Goal: Information Seeking & Learning: Learn about a topic

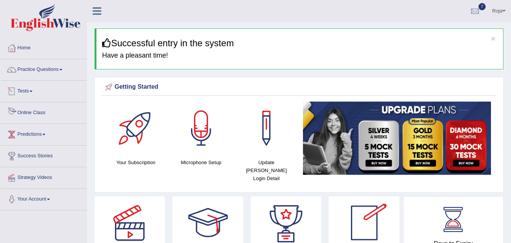
click at [28, 108] on link "Online Class" at bounding box center [43, 111] width 86 height 19
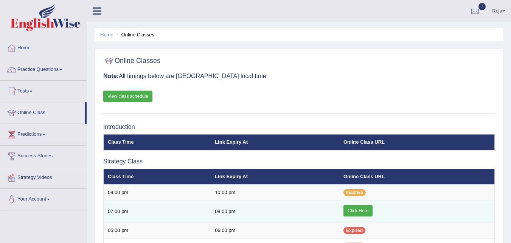
click at [354, 212] on link "Click Here" at bounding box center [358, 210] width 29 height 11
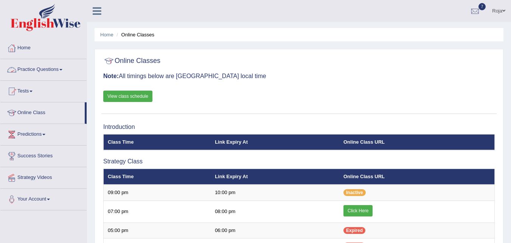
click at [57, 67] on link "Practice Questions" at bounding box center [43, 68] width 86 height 19
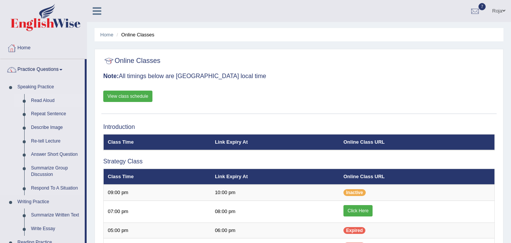
click at [46, 101] on link "Read Aloud" at bounding box center [56, 101] width 57 height 14
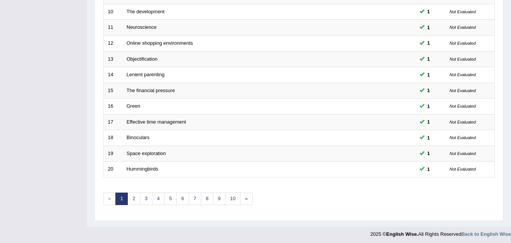
scroll to position [259, 0]
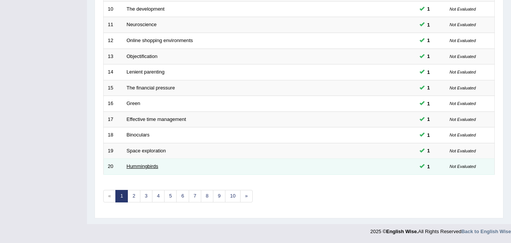
click at [150, 164] on link "Hummingbirds" at bounding box center [143, 166] width 32 height 6
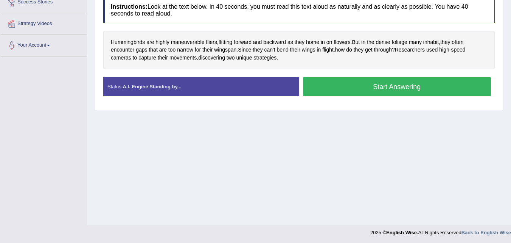
click at [362, 85] on button "Start Answering" at bounding box center [397, 86] width 188 height 19
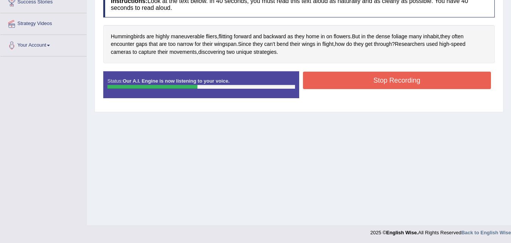
click at [365, 82] on button "Stop Recording" at bounding box center [397, 80] width 188 height 17
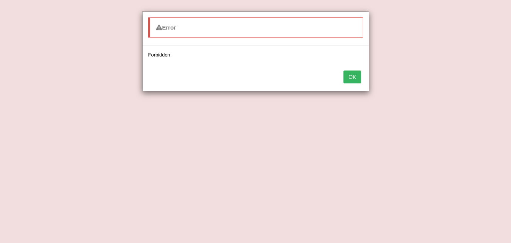
click at [352, 72] on button "OK" at bounding box center [352, 76] width 17 height 13
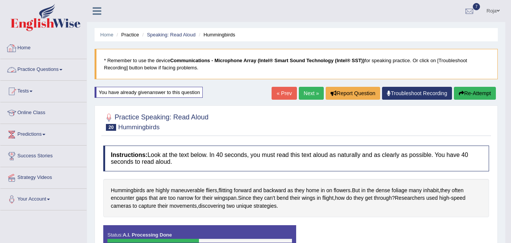
click at [25, 51] on link "Home" at bounding box center [43, 46] width 86 height 19
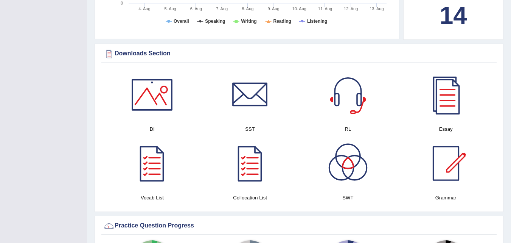
scroll to position [376, 0]
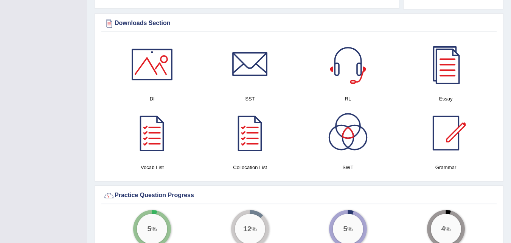
click at [455, 131] on div at bounding box center [446, 132] width 53 height 53
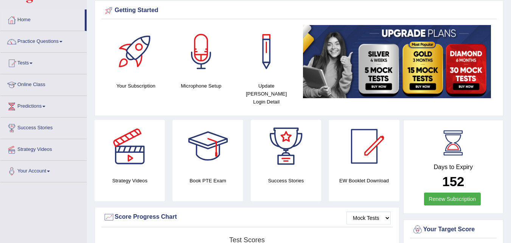
scroll to position [17, 0]
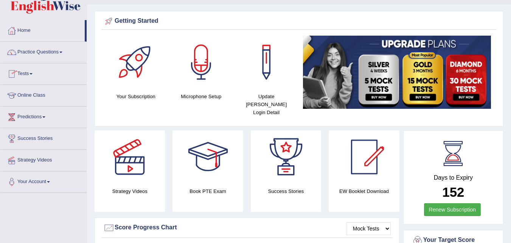
click at [34, 71] on link "Tests" at bounding box center [43, 72] width 86 height 19
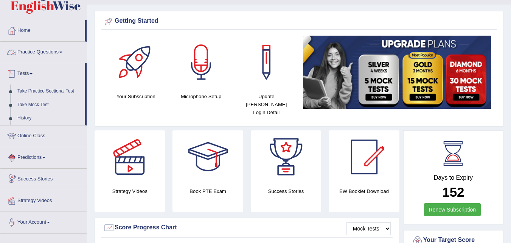
click at [40, 54] on link "Practice Questions" at bounding box center [43, 51] width 86 height 19
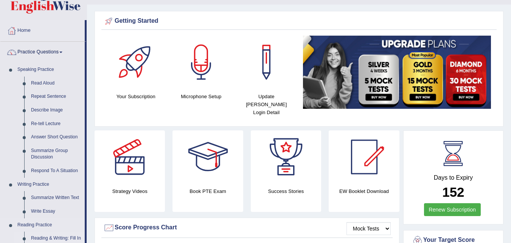
click at [48, 236] on link "Reading & Writing: Fill In The Blanks" at bounding box center [56, 241] width 57 height 20
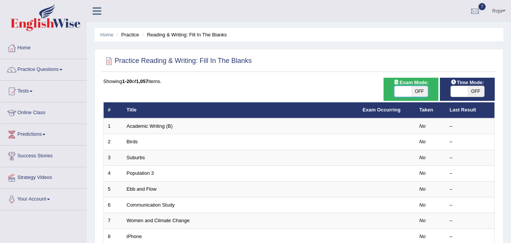
drag, startPoint x: 0, startPoint y: 0, endPoint x: 408, endPoint y: 93, distance: 418.5
click at [408, 93] on span at bounding box center [403, 91] width 17 height 11
checkbox input "true"
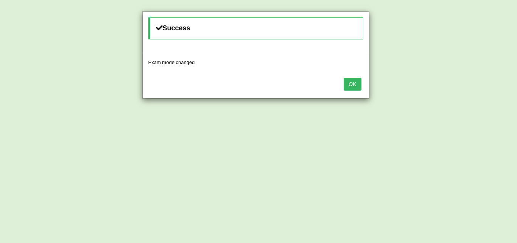
click at [354, 84] on button "OK" at bounding box center [352, 84] width 17 height 13
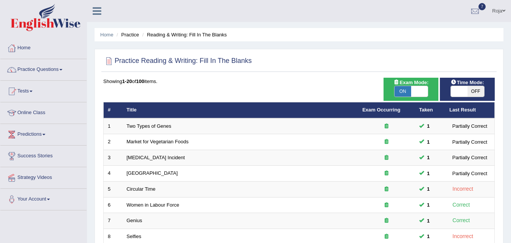
click at [462, 90] on span at bounding box center [459, 91] width 17 height 11
checkbox input "true"
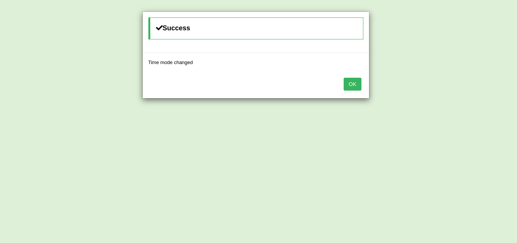
click at [362, 82] on div "OK" at bounding box center [256, 85] width 226 height 26
click at [358, 82] on button "OK" at bounding box center [352, 84] width 17 height 13
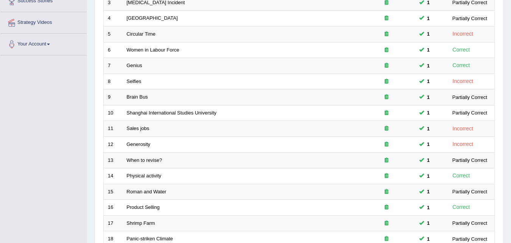
scroll to position [259, 0]
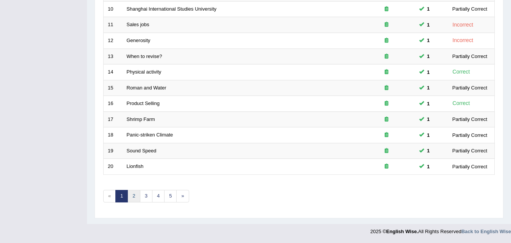
click at [136, 194] on link "2" at bounding box center [134, 196] width 12 height 12
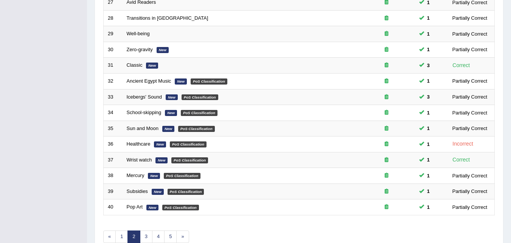
scroll to position [259, 0]
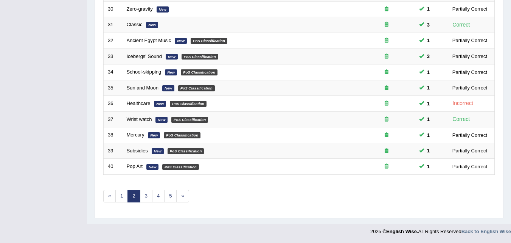
drag, startPoint x: 0, startPoint y: 0, endPoint x: 517, endPoint y: 231, distance: 565.7
click at [145, 196] on link "3" at bounding box center [146, 196] width 12 height 12
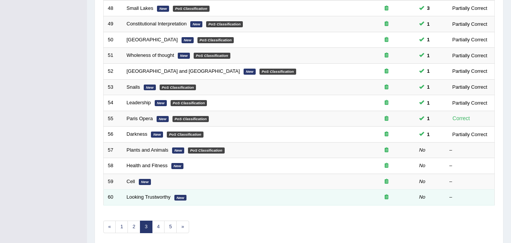
scroll to position [223, 0]
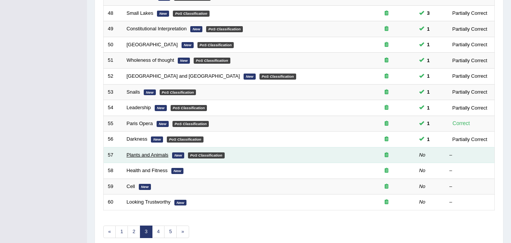
click at [151, 156] on link "Plants and Animals" at bounding box center [148, 155] width 42 height 6
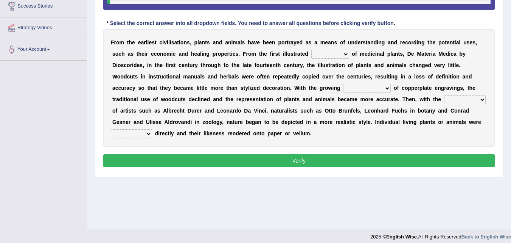
click at [343, 57] on select "seperate deletion catalogue segregate" at bounding box center [331, 54] width 38 height 9
click at [312, 50] on select "seperate deletion catalogue segregate" at bounding box center [331, 54] width 38 height 9
click at [340, 52] on select "seperate deletion catalogue segregate" at bounding box center [331, 54] width 38 height 9
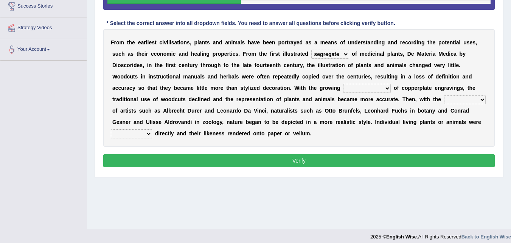
click at [338, 54] on select "seperate deletion catalogue segregate" at bounding box center [331, 54] width 38 height 9
select select "catalogue"
click at [312, 50] on select "seperate deletion catalogue segregate" at bounding box center [331, 54] width 38 height 9
click at [377, 84] on select "understanding popularity options unusualness" at bounding box center [367, 88] width 48 height 9
select select "options"
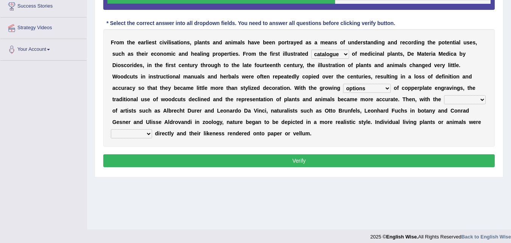
click at [343, 84] on select "understanding popularity options unusualness" at bounding box center [367, 88] width 48 height 9
click at [459, 103] on select "deactivation outgrowth emergence abandon" at bounding box center [465, 99] width 42 height 9
click at [362, 113] on b at bounding box center [363, 110] width 3 height 6
click at [458, 98] on select "deactivation outgrowth emergence abandon" at bounding box center [465, 99] width 42 height 9
select select "emergence"
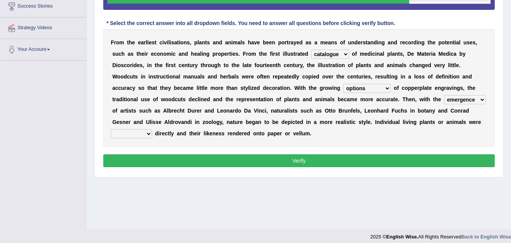
click at [444, 95] on select "deactivation outgrowth emergence abandon" at bounding box center [465, 99] width 42 height 9
click at [121, 134] on select "observed overlooked disregarded ignorant" at bounding box center [131, 133] width 41 height 9
select select "observed"
click at [111, 129] on select "observed overlooked disregarded ignorant" at bounding box center [131, 133] width 41 height 9
click at [327, 56] on select "seperate deletion catalogue segregate" at bounding box center [331, 54] width 38 height 9
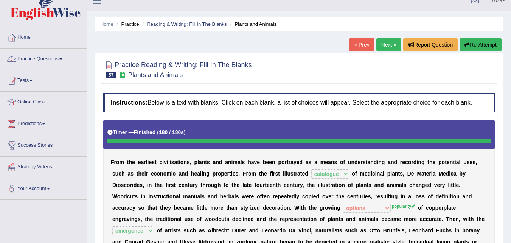
scroll to position [9, 0]
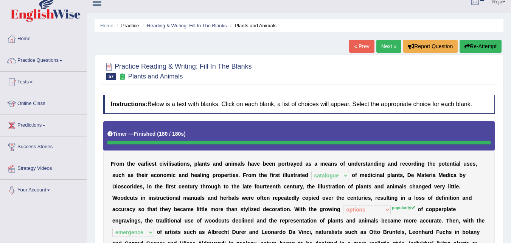
drag, startPoint x: 509, startPoint y: 95, endPoint x: 517, endPoint y: 99, distance: 9.0
click at [511, 99] on html "Toggle navigation Home Practice Questions Speaking Practice Read Aloud Repeat S…" at bounding box center [255, 112] width 511 height 243
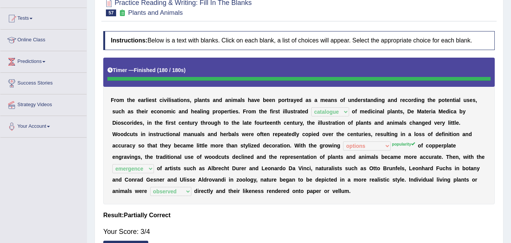
scroll to position [71, 0]
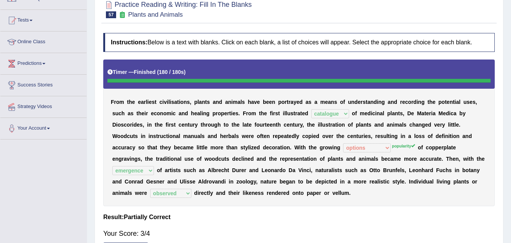
click at [509, 131] on div "Home Practice Reading & Writing: Fill In The Blanks Plants and Animals « Prev N…" at bounding box center [299, 118] width 424 height 379
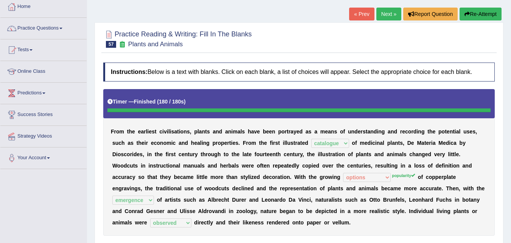
scroll to position [3, 0]
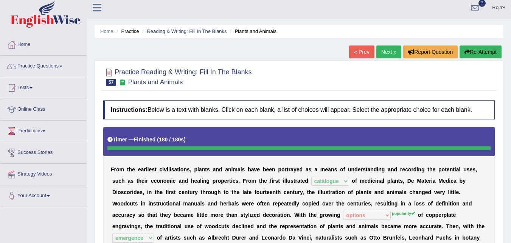
click at [389, 57] on link "Next »" at bounding box center [389, 51] width 25 height 13
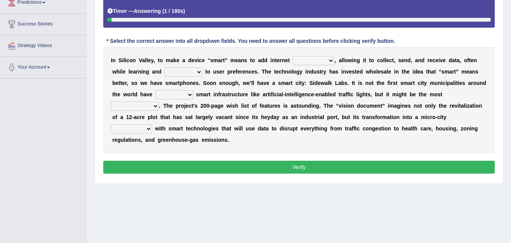
scroll to position [132, 0]
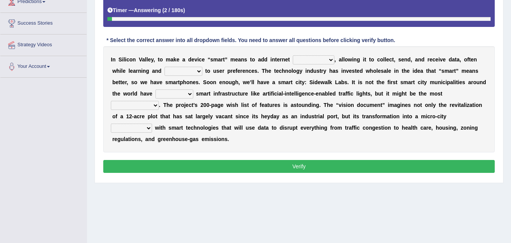
click at [321, 62] on select "detachment disjunction connectivity connect" at bounding box center [314, 59] width 42 height 9
select select "connectivity"
click at [293, 55] on select "detachment disjunction connectivity connect" at bounding box center [314, 59] width 42 height 9
click at [325, 61] on select "detachment disjunction connectivity connect" at bounding box center [314, 59] width 42 height 9
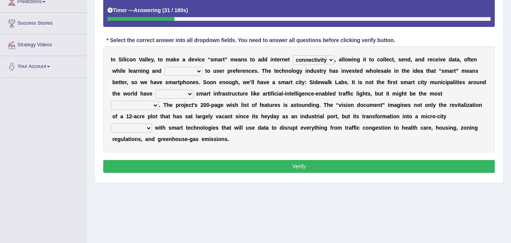
click at [341, 53] on div "I n S i l i c o n V a l l e y , t o m a k e a d e v i c e “ s m a r t ” m e a n…" at bounding box center [299, 99] width 392 height 106
click at [181, 73] on select "teaching adapting watching seeing" at bounding box center [184, 71] width 38 height 9
click at [165, 67] on select "teaching adapting watching seeing" at bounding box center [184, 71] width 38 height 9
click at [178, 74] on select "teaching adapting watching seeing" at bounding box center [184, 71] width 38 height 9
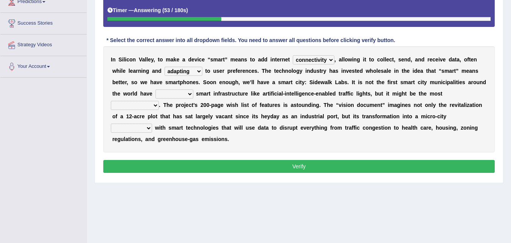
click at [178, 74] on select "teaching adapting watching seeing" at bounding box center [184, 71] width 38 height 9
select select "teaching"
click at [165, 67] on select "teaching adapting watching seeing" at bounding box center [184, 71] width 38 height 9
click at [189, 95] on select "renounce return adopted repudiate" at bounding box center [175, 93] width 38 height 9
select select "adopted"
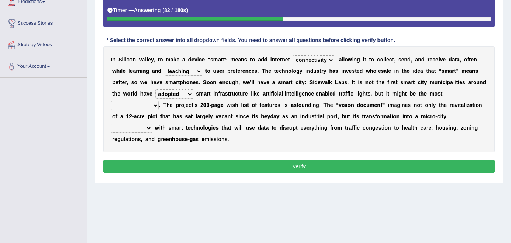
click at [156, 89] on select "renounce return adopted repudiate" at bounding box center [175, 93] width 38 height 9
click at [157, 105] on select "unenthusiastic facile satisfied ambitious" at bounding box center [135, 105] width 48 height 9
select select "ambitious"
click at [111, 101] on select "unenthusiastic facile satisfied ambitious" at bounding box center [135, 105] width 48 height 9
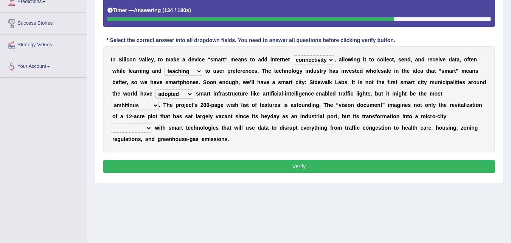
click at [142, 131] on select "unfurnished outfitted unequipped barred" at bounding box center [131, 127] width 41 height 9
select select "outfitted"
click at [111, 123] on select "unfurnished outfitted unequipped barred" at bounding box center [131, 127] width 41 height 9
click at [141, 129] on select "unfurnished outfitted unequipped barred" at bounding box center [131, 127] width 41 height 9
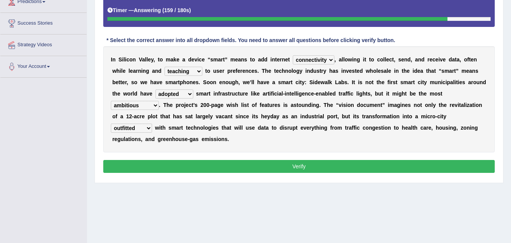
click at [141, 129] on select "unfurnished outfitted unequipped barred" at bounding box center [131, 127] width 41 height 9
click at [184, 69] on select "teaching adapting watching seeing" at bounding box center [184, 71] width 38 height 9
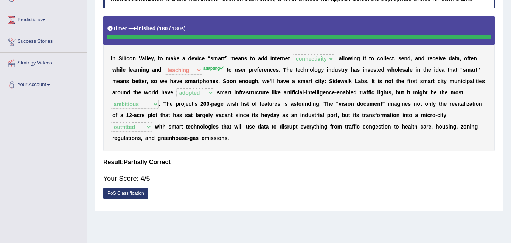
scroll to position [0, 0]
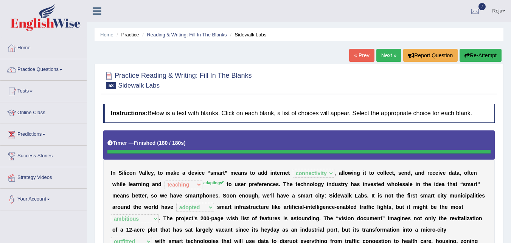
click at [389, 52] on link "Next »" at bounding box center [389, 55] width 25 height 13
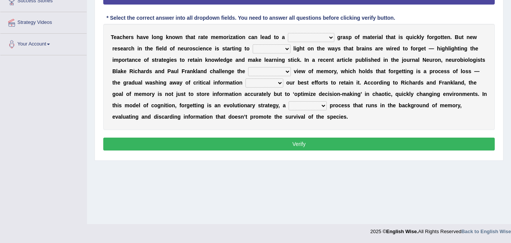
scroll to position [121, 0]
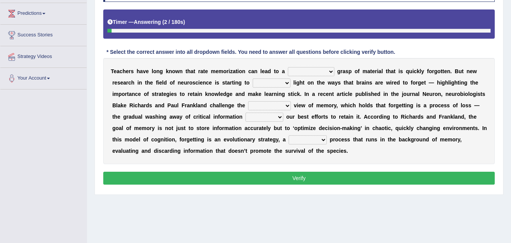
click at [511, 122] on html "Toggle navigation Home Practice Questions Speaking Practice Read Aloud Repeat S…" at bounding box center [255, 0] width 511 height 243
click at [328, 68] on select "similar comrehensive solid superficial" at bounding box center [311, 71] width 47 height 9
click at [288, 67] on select "similar comrehensive solid superficial" at bounding box center [311, 71] width 47 height 9
click at [311, 69] on select "similar comrehensive solid superficial" at bounding box center [311, 71] width 47 height 9
click at [288, 67] on select "similar comrehensive solid superficial" at bounding box center [311, 71] width 47 height 9
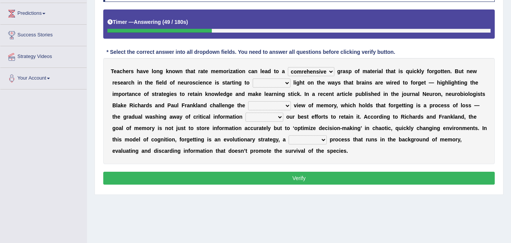
click at [320, 76] on select "similar comrehensive solid superficial" at bounding box center [311, 71] width 47 height 9
select select "superficial"
click at [288, 67] on select "similar comrehensive solid superficial" at bounding box center [311, 71] width 47 height 9
click at [263, 84] on select "flow stream charge shed" at bounding box center [272, 82] width 38 height 9
select select "shed"
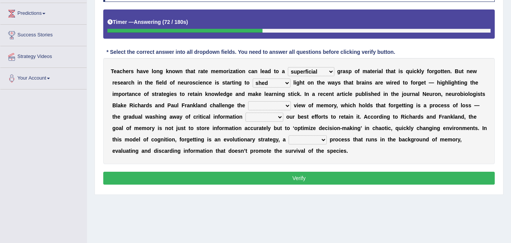
click at [253, 78] on select "flow stream charge shed" at bounding box center [272, 82] width 38 height 9
click at [268, 79] on select "flow stream charge shed" at bounding box center [272, 82] width 38 height 9
click at [272, 84] on select "flow stream charge shed" at bounding box center [272, 82] width 38 height 9
click at [275, 86] on select "flow stream charge shed" at bounding box center [272, 82] width 38 height 9
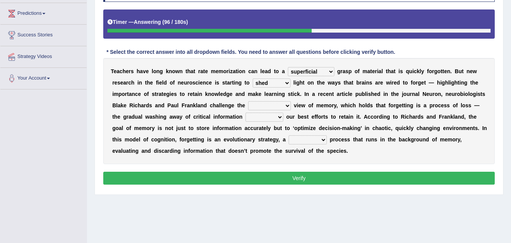
click at [277, 108] on select "prevented prehistoric predominant presidential" at bounding box center [269, 105] width 43 height 9
select select "predominant"
click at [248, 101] on select "prevented prehistoric predominant presidential" at bounding box center [269, 105] width 43 height 9
click at [266, 116] on select "through despite yet provided" at bounding box center [265, 116] width 38 height 9
click at [284, 108] on select "prevented prehistoric predominant presidential" at bounding box center [269, 105] width 43 height 9
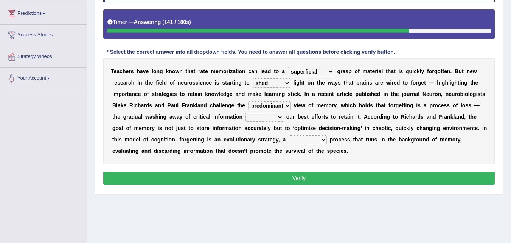
click at [284, 108] on select "prevented prehistoric predominant presidential" at bounding box center [269, 105] width 43 height 9
click at [275, 116] on select "through despite yet provided" at bounding box center [265, 116] width 38 height 9
select select "through"
click at [246, 112] on select "through despite yet provided" at bounding box center [265, 116] width 38 height 9
click at [302, 141] on select "purposeful grateful distrustful thoughtful" at bounding box center [308, 139] width 38 height 9
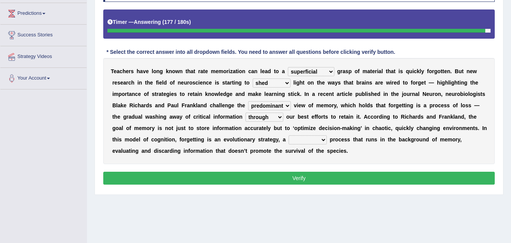
select select "thoughtful"
click at [289, 135] on select "purposeful grateful distrustful thoughtful" at bounding box center [308, 139] width 38 height 9
click at [305, 137] on select "purposeful grateful distrustful thoughtful" at bounding box center [308, 139] width 38 height 9
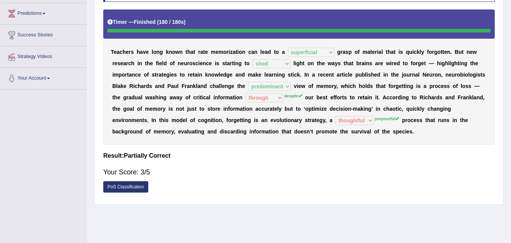
drag, startPoint x: 506, startPoint y: 145, endPoint x: 517, endPoint y: 154, distance: 14.0
click at [511, 122] on html "Toggle navigation Home Practice Questions Speaking Practice Read Aloud Repeat S…" at bounding box center [255, 0] width 511 height 243
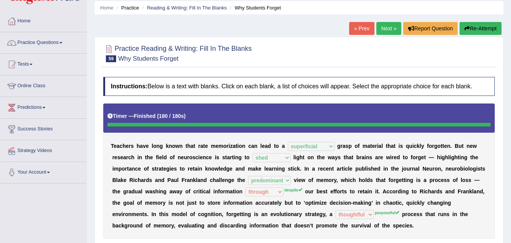
scroll to position [26, 0]
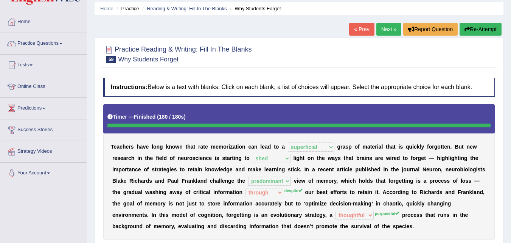
click at [390, 32] on link "Next »" at bounding box center [389, 29] width 25 height 13
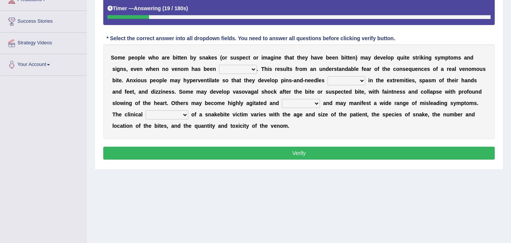
click at [247, 73] on select "intensified injected inflated insulated" at bounding box center [238, 69] width 38 height 9
select select "injected"
click at [219, 65] on select "intensified injected inflated insulated" at bounding box center [238, 69] width 38 height 9
click at [333, 76] on select "movement sensor sensation correction" at bounding box center [347, 80] width 38 height 9
select select "movement"
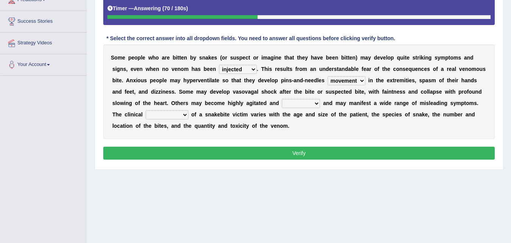
click at [328, 76] on select "movement sensor sensation correction" at bounding box center [347, 80] width 38 height 9
click at [307, 103] on select "irreparable motivated irrigated irrational" at bounding box center [301, 103] width 38 height 9
select select "irrigated"
click at [282, 99] on select "irreparable motivated irrigated irrational" at bounding box center [301, 103] width 38 height 9
click at [301, 102] on select "irreparable motivated irrigated irrational" at bounding box center [301, 103] width 38 height 9
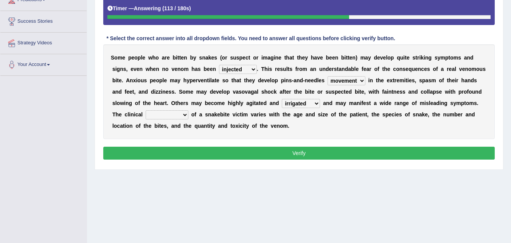
click at [350, 100] on b "m" at bounding box center [351, 103] width 5 height 6
click at [178, 117] on select "preparation presence prediction presentation" at bounding box center [167, 114] width 43 height 9
select select "prediction"
click at [146, 110] on select "preparation presence prediction presentation" at bounding box center [167, 114] width 43 height 9
click at [167, 118] on select "preparation presence prediction presentation" at bounding box center [167, 114] width 43 height 9
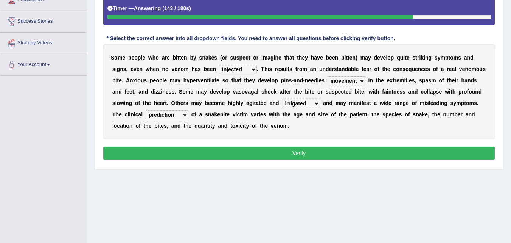
click at [219, 105] on b "m" at bounding box center [219, 103] width 5 height 6
click at [296, 101] on select "irreparable motivated irrigated irrational" at bounding box center [301, 103] width 38 height 9
click at [304, 84] on div "S o m e p e o p l e w h o a r e b i t t e n b y s n a k e s ( o r s u s p e c t…" at bounding box center [299, 91] width 392 height 95
click at [333, 80] on select "movement sensor sensation correction" at bounding box center [347, 80] width 38 height 9
click at [305, 75] on div "S o m e p e o p l e w h o a r e b i t t e n b y s n a k e s ( o r s u s p e c t…" at bounding box center [299, 91] width 392 height 95
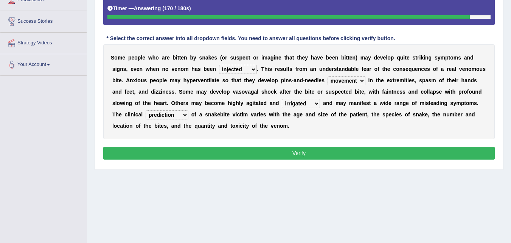
click at [247, 69] on select "intensified injected inflated insulated" at bounding box center [238, 69] width 38 height 9
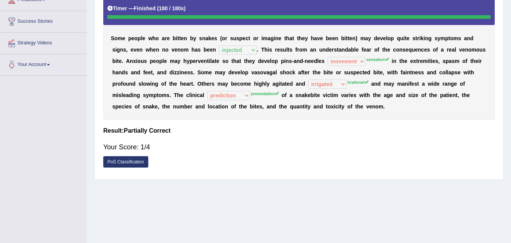
scroll to position [81, 0]
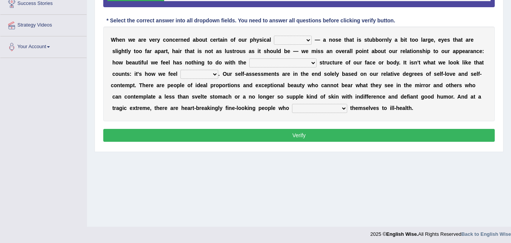
click at [291, 42] on select "features aspect face character" at bounding box center [293, 40] width 38 height 9
select select "features"
click at [274, 36] on select "features aspect face character" at bounding box center [293, 40] width 38 height 9
click at [293, 39] on select "features aspect face character" at bounding box center [293, 40] width 38 height 9
click at [325, 41] on b "a" at bounding box center [324, 40] width 3 height 6
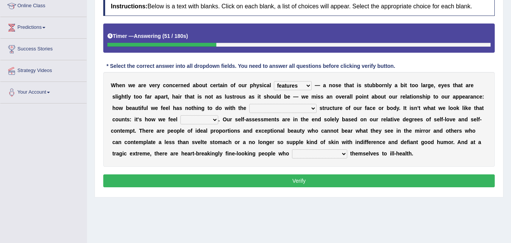
scroll to position [106, 0]
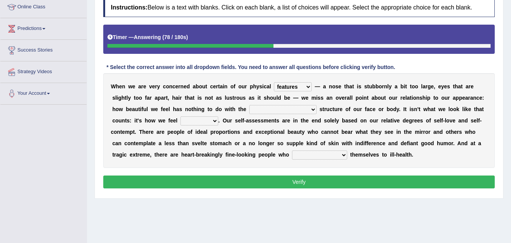
click at [260, 109] on select "objective proactive projective memphis" at bounding box center [282, 109] width 67 height 9
select select "projective"
click at [249, 105] on select "objective proactive projective memphis" at bounding box center [282, 109] width 67 height 9
click at [181, 119] on select "outside inside provide overall" at bounding box center [200, 120] width 38 height 9
select select "inside"
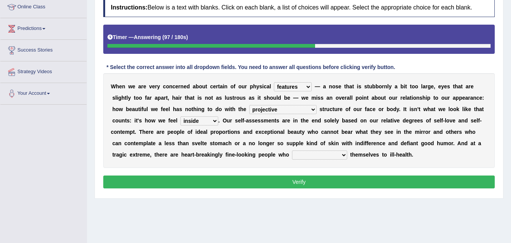
click at [181, 116] on select "outside inside provide overall" at bounding box center [200, 120] width 38 height 9
click at [297, 159] on select "make ponder eat starve" at bounding box center [319, 154] width 55 height 9
click at [299, 157] on select "make ponder eat starve" at bounding box center [319, 154] width 55 height 9
select select "make"
click at [292, 150] on select "make ponder eat starve" at bounding box center [319, 154] width 55 height 9
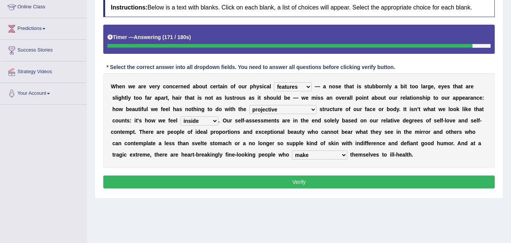
click at [296, 156] on select "make ponder eat starve" at bounding box center [319, 154] width 55 height 9
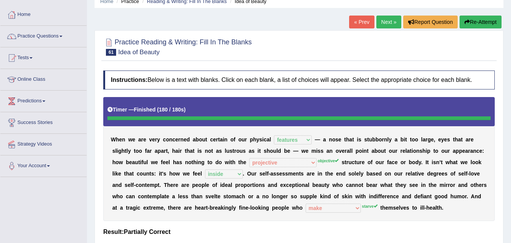
scroll to position [32, 0]
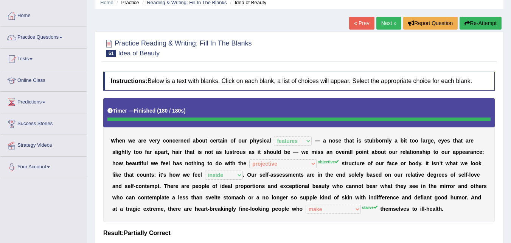
click at [377, 23] on link "Next »" at bounding box center [389, 23] width 25 height 13
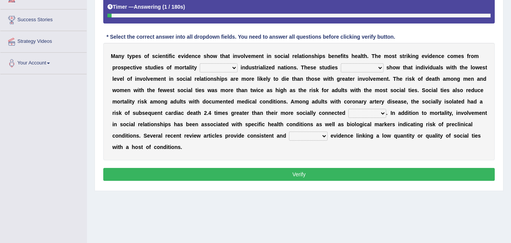
scroll to position [140, 0]
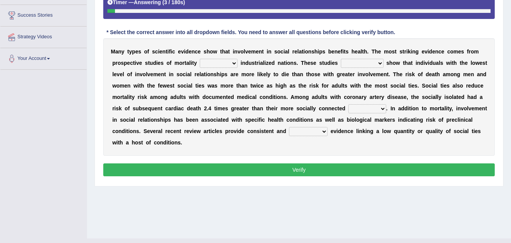
click at [228, 64] on select "over across provided prompt" at bounding box center [219, 63] width 38 height 9
select select "provided"
click at [200, 59] on select "over across provided prompt" at bounding box center [219, 63] width 38 height 9
click at [218, 66] on select "over across provided prompt" at bounding box center [219, 63] width 38 height 9
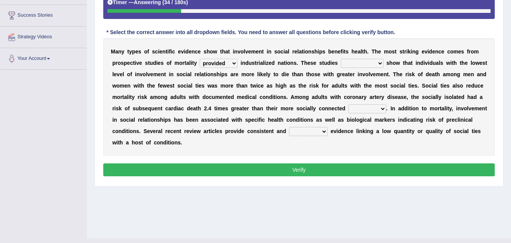
click at [306, 78] on div "M a n y t y p e s o f s c i e n t i f i c e v i d e n c e s h o w t h a t i n v…" at bounding box center [299, 96] width 392 height 117
click at [369, 66] on select "consistently intermitently practively rarely" at bounding box center [362, 63] width 43 height 9
select select "consistently"
click at [341, 59] on select "consistently intermitently practively rarely" at bounding box center [362, 63] width 43 height 9
click at [364, 61] on select "consistently intermitently practively rarely" at bounding box center [362, 63] width 43 height 9
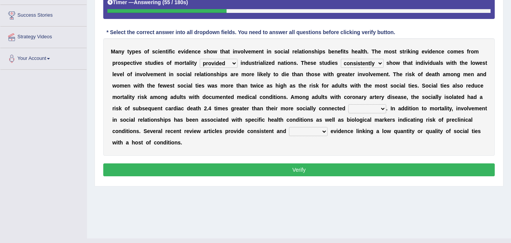
click at [400, 62] on b at bounding box center [401, 63] width 3 height 6
click at [361, 59] on select "consistently intermitently practively rarely" at bounding box center [362, 63] width 43 height 9
click at [404, 62] on b "t" at bounding box center [404, 63] width 2 height 6
click at [366, 110] on select "enimies peers jeers consorts" at bounding box center [368, 108] width 38 height 9
select select "peers"
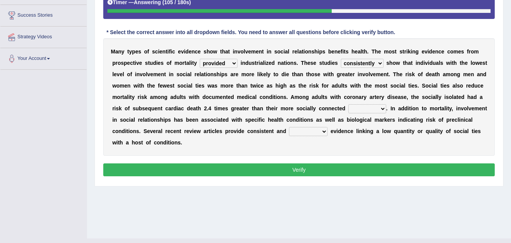
click at [349, 104] on select "enimies peers jeers consorts" at bounding box center [368, 108] width 38 height 9
click at [300, 132] on select "staggering straining compelling regarding" at bounding box center [308, 131] width 39 height 9
select select "staggering"
click at [289, 127] on select "staggering straining compelling regarding" at bounding box center [308, 131] width 39 height 9
click at [225, 60] on select "over across provided prompt" at bounding box center [219, 63] width 38 height 9
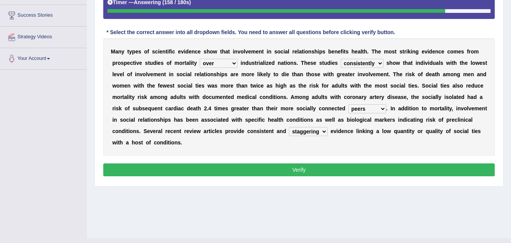
click at [200, 59] on select "over across provided prompt" at bounding box center [219, 63] width 38 height 9
click at [221, 65] on select "over across provided prompt" at bounding box center [219, 63] width 38 height 9
select select "across"
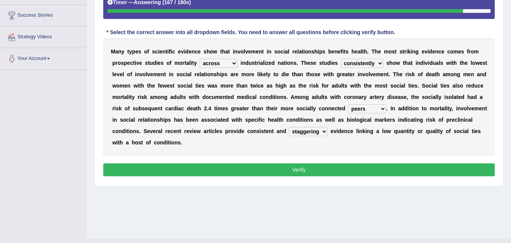
click at [200, 59] on select "over across provided prompt" at bounding box center [219, 63] width 38 height 9
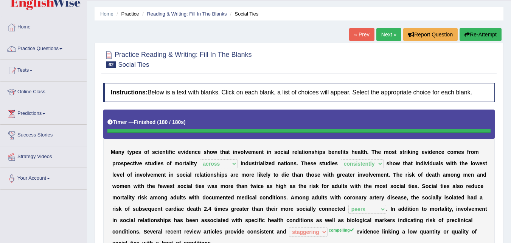
scroll to position [10, 0]
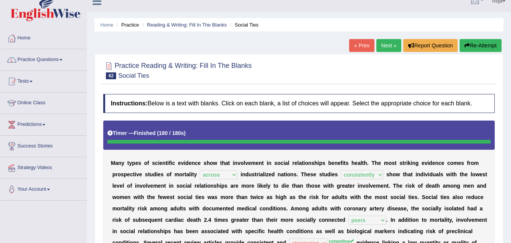
click at [383, 48] on link "Next »" at bounding box center [389, 45] width 25 height 13
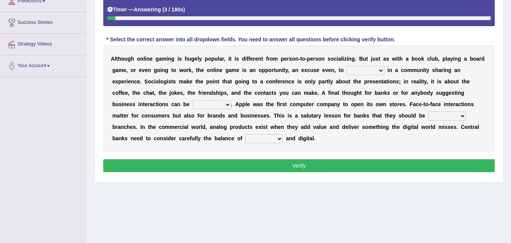
click at [352, 72] on select "mobalize socialize prioratize move" at bounding box center [366, 70] width 38 height 9
select select "socialize"
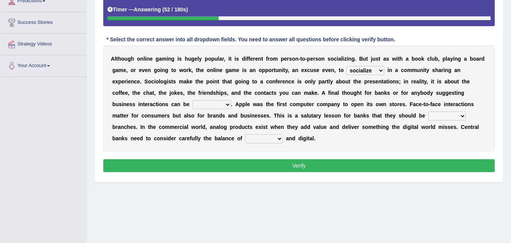
click at [347, 66] on select "mobalize socialize prioratize move" at bounding box center [366, 70] width 38 height 9
click at [201, 104] on select "normal virtual zonal consentual" at bounding box center [212, 104] width 39 height 9
select select "virtual"
click at [193, 100] on select "normal virtual zonal consentual" at bounding box center [212, 104] width 39 height 9
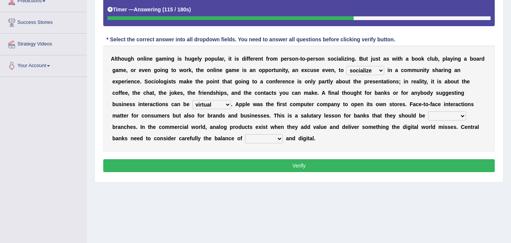
click at [440, 112] on select "opening moving naming closing" at bounding box center [447, 115] width 38 height 9
click at [306, 119] on div "A l t h o u g h o n l i n e g a m i n g i s h u g e l y p o p u l a r , i t i s…" at bounding box center [299, 98] width 392 height 106
click at [252, 139] on select "virtual physical mobile regular" at bounding box center [264, 138] width 38 height 9
select select "physical"
click at [245, 134] on select "virtual physical mobile regular" at bounding box center [264, 138] width 38 height 9
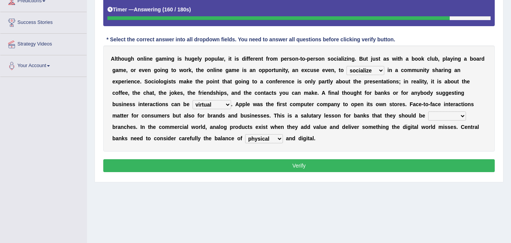
click at [431, 116] on select "opening moving naming closing" at bounding box center [447, 115] width 38 height 9
select select "opening"
click at [428, 111] on select "opening moving naming closing" at bounding box center [447, 115] width 38 height 9
click at [217, 102] on select "normal virtual zonal consentual" at bounding box center [212, 104] width 39 height 9
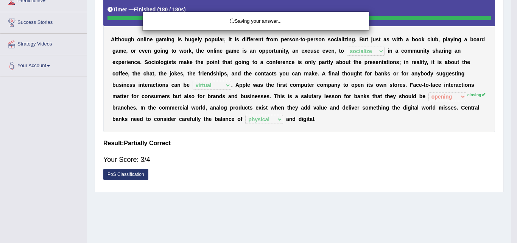
click at [217, 102] on div "Saving your answer..." at bounding box center [258, 121] width 517 height 243
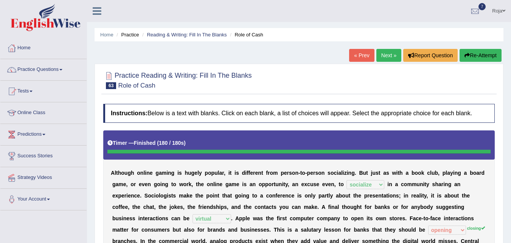
click at [393, 58] on link "Next »" at bounding box center [389, 55] width 25 height 13
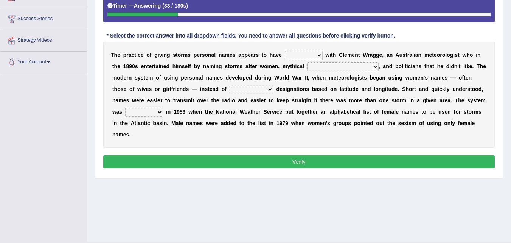
click at [321, 69] on select "features [DEMOGRAPHIC_DATA] [DEMOGRAPHIC_DATA] figures" at bounding box center [343, 66] width 72 height 9
select select "figures"
click at [307, 62] on select "features [DEMOGRAPHIC_DATA] [DEMOGRAPHIC_DATA] figures" at bounding box center [343, 66] width 72 height 9
click at [312, 56] on select "originated prepared mapped prepped" at bounding box center [304, 55] width 38 height 9
select select "originated"
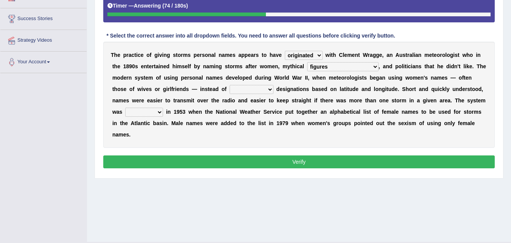
click at [285, 51] on select "originated prepared mapped prepped" at bounding box center [304, 55] width 38 height 9
click at [329, 67] on select "features [DEMOGRAPHIC_DATA] [DEMOGRAPHIC_DATA] figures" at bounding box center [343, 66] width 72 height 9
select select "[DEMOGRAPHIC_DATA]"
click at [307, 62] on select "features [DEMOGRAPHIC_DATA] [DEMOGRAPHIC_DATA] figures" at bounding box center [343, 66] width 72 height 9
click at [233, 92] on select "cumbersome easy narrow wide" at bounding box center [252, 89] width 44 height 9
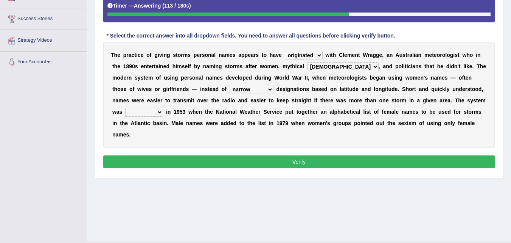
click at [230, 85] on select "cumbersome easy narrow wide" at bounding box center [252, 89] width 44 height 9
click at [230, 89] on select "cumbersome easy narrow wide" at bounding box center [252, 89] width 44 height 9
select select "wide"
click at [230, 85] on select "cumbersome easy narrow wide" at bounding box center [252, 89] width 44 height 9
click at [147, 111] on select "jeopardize formalized imperil risk" at bounding box center [144, 111] width 38 height 9
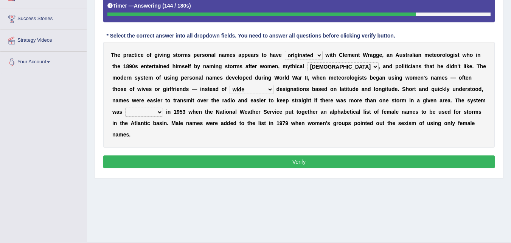
select select "formalized"
click at [125, 107] on select "jeopardize formalized imperil risk" at bounding box center [144, 111] width 38 height 9
click at [143, 114] on select "jeopardize formalized imperil risk" at bounding box center [144, 111] width 38 height 9
click at [299, 55] on select "originated prepared mapped prepped" at bounding box center [304, 55] width 38 height 9
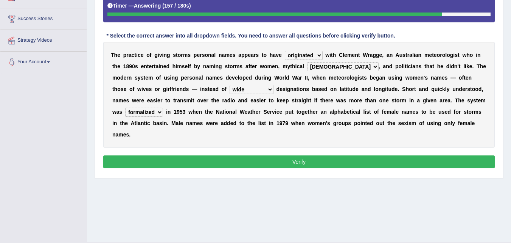
click at [299, 55] on select "originated prepared mapped prepped" at bounding box center [304, 55] width 38 height 9
click at [400, 55] on b "u" at bounding box center [401, 55] width 3 height 6
click at [326, 65] on select "features [DEMOGRAPHIC_DATA] [DEMOGRAPHIC_DATA] figures" at bounding box center [343, 66] width 72 height 9
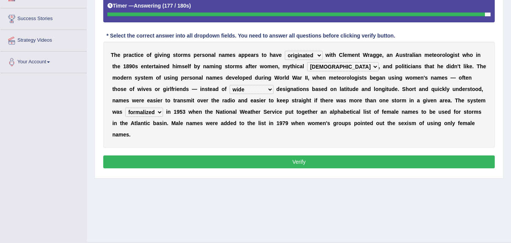
click at [231, 90] on select "cumbersome easy narrow wide" at bounding box center [252, 89] width 44 height 9
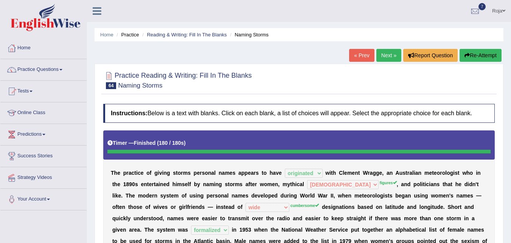
click at [383, 55] on link "Next »" at bounding box center [389, 55] width 25 height 13
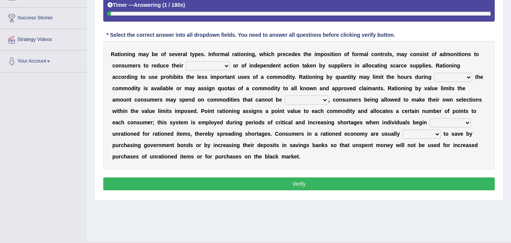
scroll to position [139, 0]
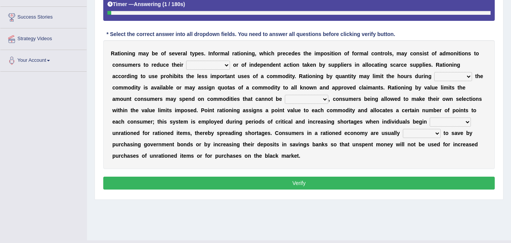
click at [225, 67] on select "addiction promotion worth consumption" at bounding box center [208, 65] width 44 height 9
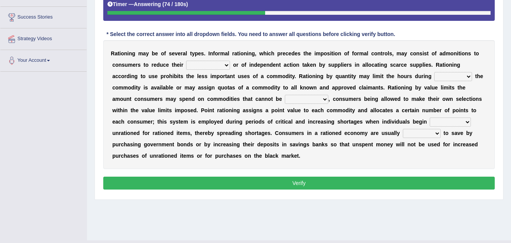
click at [252, 79] on b at bounding box center [251, 76] width 3 height 6
click at [442, 79] on select "which when who how" at bounding box center [454, 76] width 38 height 9
select select "when"
click at [435, 72] on select "which when who how" at bounding box center [454, 76] width 38 height 9
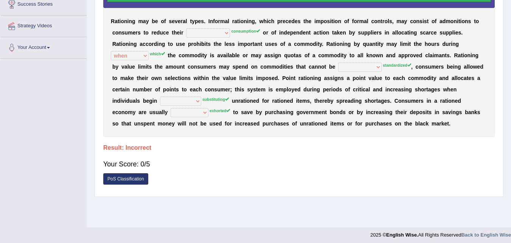
scroll to position [155, 0]
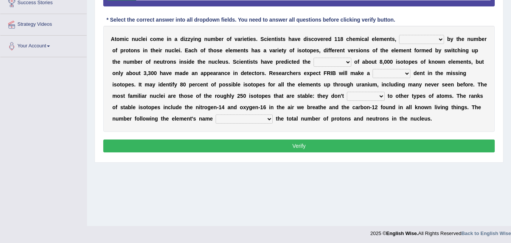
click at [420, 41] on select "understood undertake distinguished disobeyed" at bounding box center [421, 39] width 45 height 9
select select "distinguished"
click at [399, 35] on select "understood undertake distinguished disobeyed" at bounding box center [421, 39] width 45 height 9
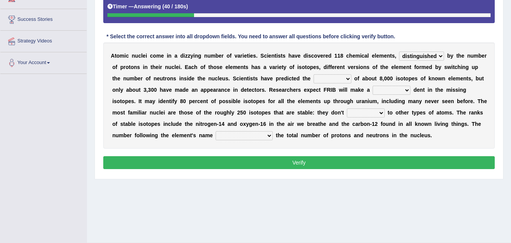
scroll to position [134, 0]
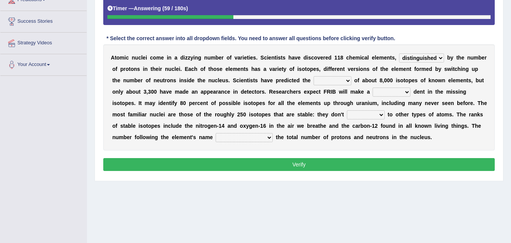
click at [338, 81] on select "absence existence remorse data" at bounding box center [333, 80] width 38 height 9
select select "existence"
click at [314, 76] on select "absence existence remorse data" at bounding box center [333, 80] width 38 height 9
click at [393, 93] on select "relatable movable sizable low" at bounding box center [392, 91] width 38 height 9
select select "relatable"
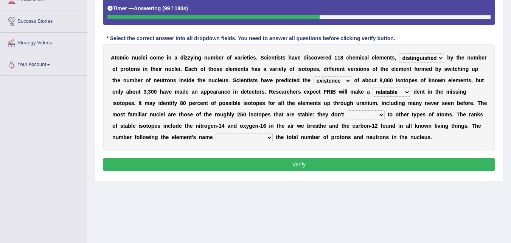
click at [373, 87] on select "relatable movable sizable low" at bounding box center [392, 91] width 38 height 9
click at [396, 92] on select "relatable movable sizable low" at bounding box center [392, 91] width 38 height 9
click at [327, 106] on div "A t o m i c n u c l e i c o m e i n a d i z z y i n g n u m b e r o f v a r i e…" at bounding box center [299, 97] width 392 height 106
click at [357, 116] on select "talk prompt indicate decay" at bounding box center [366, 114] width 38 height 9
select select "decay"
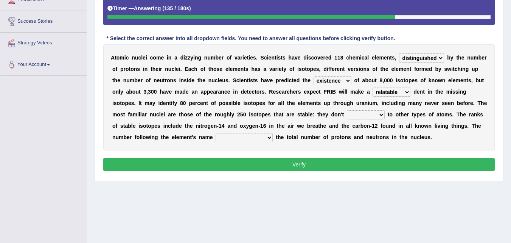
click at [347, 110] on select "talk prompt indicate decay" at bounding box center [366, 114] width 38 height 9
click at [375, 111] on select "talk prompt indicate decay" at bounding box center [366, 114] width 38 height 9
click at [203, 129] on div "A t o m i c n u c l e i c o m e i n a d i z z y i n g n u m b e r o f v a r i e…" at bounding box center [299, 97] width 392 height 106
click at [252, 134] on select "will indicates indicates had indicate have not indicated" at bounding box center [244, 137] width 57 height 9
click at [216, 133] on select "will indicates indicates had indicate have not indicated" at bounding box center [244, 137] width 57 height 9
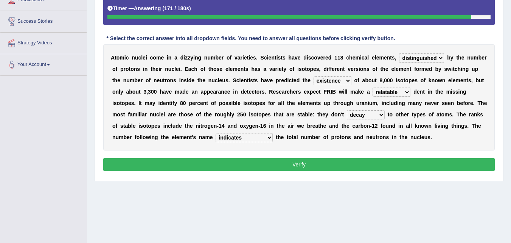
click at [242, 136] on select "will indicates indicates had indicate have not indicated" at bounding box center [244, 137] width 57 height 9
click at [216, 133] on select "will indicates indicates had indicate have not indicated" at bounding box center [244, 137] width 57 height 9
click at [258, 139] on select "will indicates indicates had indicate have not indicated" at bounding box center [244, 137] width 57 height 9
select select "indicates"
click at [216, 133] on select "will indicates indicates had indicate have not indicated" at bounding box center [244, 137] width 57 height 9
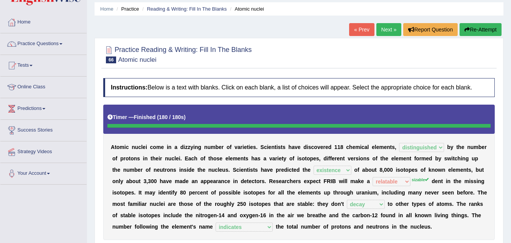
scroll to position [7, 0]
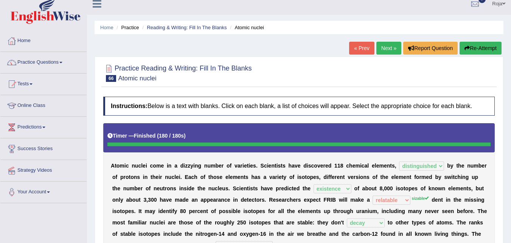
click at [388, 48] on link "Next »" at bounding box center [389, 48] width 25 height 13
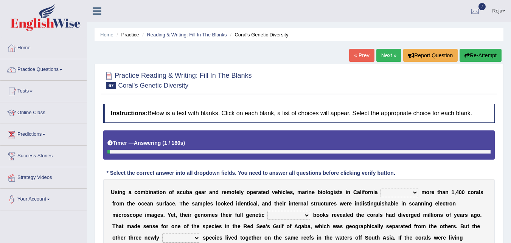
scroll to position [155, 0]
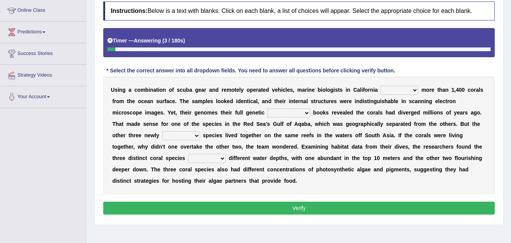
scroll to position [105, 0]
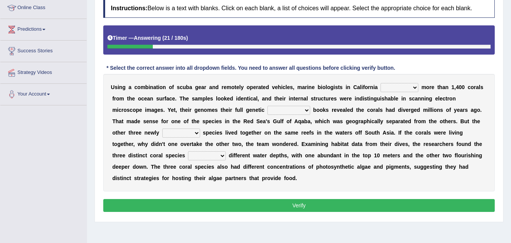
click at [390, 86] on select "reared sampled regioned stapled" at bounding box center [400, 87] width 38 height 9
select select "sampled"
click at [381, 83] on select "reared sampled regioned stapled" at bounding box center [400, 87] width 38 height 9
click at [289, 115] on div "U s i n g a c o m b i n a t i o n o f s c u b a g e a r a n d r e m o t e l y o…" at bounding box center [299, 132] width 392 height 117
click at [296, 112] on select "construction interaction instruction action" at bounding box center [289, 110] width 43 height 9
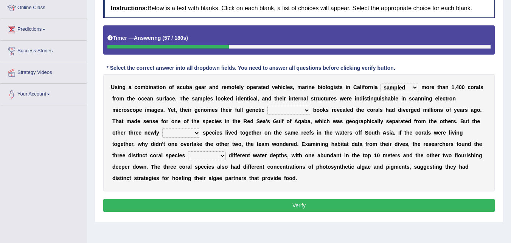
select select "instruction"
click at [268, 106] on select "construction interaction instruction action" at bounding box center [289, 110] width 43 height 9
click at [279, 111] on select "construction interaction instruction action" at bounding box center [289, 110] width 43 height 9
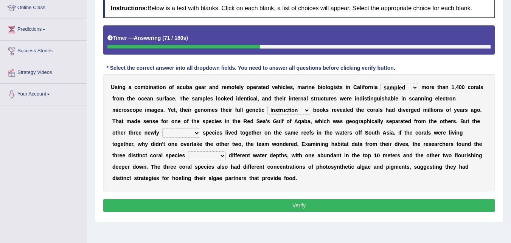
click at [279, 111] on select "construction interaction instruction action" at bounding box center [289, 110] width 43 height 9
drag, startPoint x: 500, startPoint y: 126, endPoint x: 513, endPoint y: 124, distance: 13.3
click at [511, 124] on html "Toggle navigation Home Practice Questions Speaking Practice Read Aloud Repeat S…" at bounding box center [255, 16] width 511 height 243
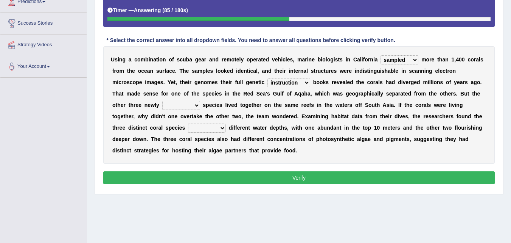
scroll to position [134, 0]
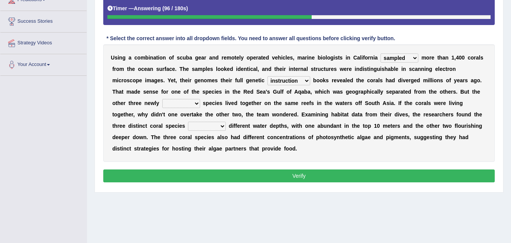
click at [191, 105] on select "corrected intacted related identified" at bounding box center [181, 103] width 38 height 9
select select "identified"
click at [162, 99] on select "corrected intacted related identified" at bounding box center [181, 103] width 38 height 9
click at [189, 105] on select "corrected intacted related identified" at bounding box center [181, 103] width 38 height 9
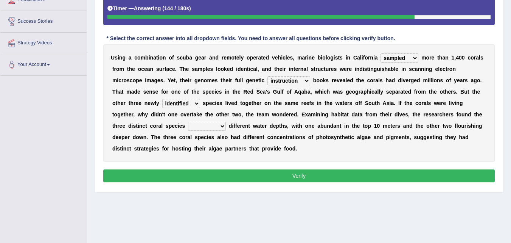
click at [223, 128] on select "stared favored nurtured adored" at bounding box center [207, 126] width 38 height 9
select select "nurtured"
click at [188, 122] on select "stared favored nurtured adored" at bounding box center [207, 126] width 38 height 9
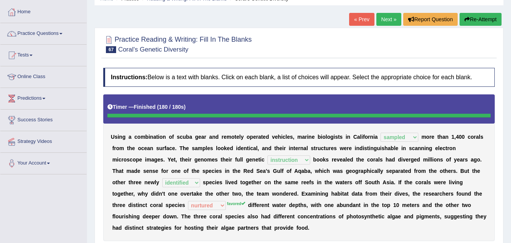
scroll to position [35, 0]
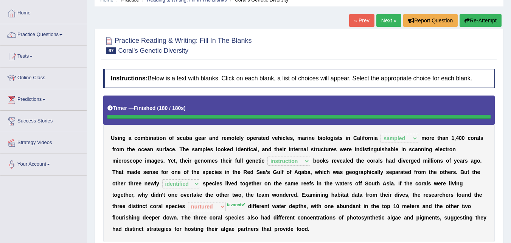
click at [383, 19] on link "Next »" at bounding box center [389, 20] width 25 height 13
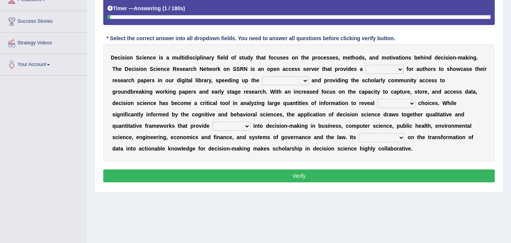
scroll to position [135, 0]
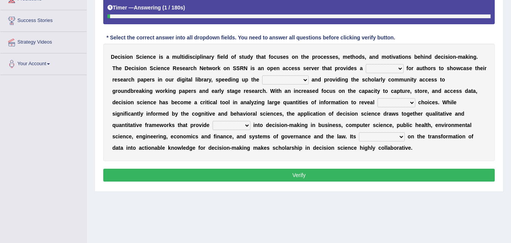
click at [387, 69] on select "menu map venue arena" at bounding box center [385, 68] width 38 height 9
select select "arena"
click at [366, 64] on select "menu map venue arena" at bounding box center [385, 68] width 38 height 9
click at [391, 65] on select "menu map venue arena" at bounding box center [385, 68] width 38 height 9
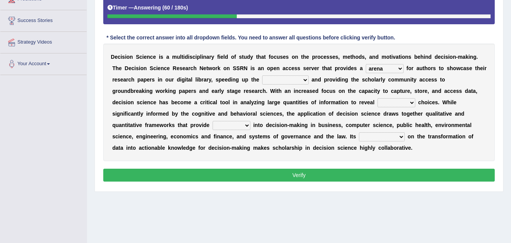
click at [416, 65] on div "D e c i s i o n S c i e n c e i s a m u l t i d i s c i p l i n a r y f i e l d…" at bounding box center [299, 102] width 392 height 117
click at [287, 83] on select "propagation programmed dissemination network" at bounding box center [285, 79] width 47 height 9
click at [366, 89] on b "p" at bounding box center [366, 91] width 3 height 6
click at [395, 104] on select "vague unreal optimal fake" at bounding box center [397, 102] width 38 height 9
select select "vague"
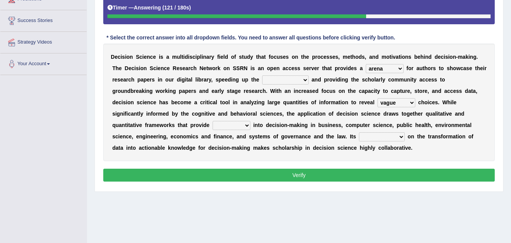
click at [378, 98] on select "vague unreal optimal fake" at bounding box center [397, 102] width 38 height 9
click at [392, 103] on select "vague unreal optimal fake" at bounding box center [397, 102] width 38 height 9
click at [236, 123] on select "aspiration insights decision idea" at bounding box center [232, 125] width 38 height 9
click at [277, 130] on div "D e c i s i o n S c i e n c e i s a m u l t i d i s c i p l i n a r y f i e l d…" at bounding box center [299, 102] width 392 height 117
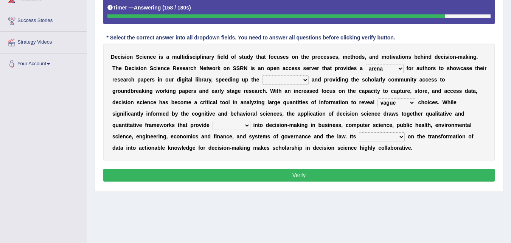
click at [235, 128] on select "aspiration insights decision idea" at bounding box center [232, 125] width 38 height 9
click at [156, 143] on div "D e c i s i o n S c i e n c e i s a m u l t i d i s c i p l i n a r y f i e l d…" at bounding box center [299, 102] width 392 height 117
click at [226, 125] on select "aspiration insights decision idea" at bounding box center [232, 125] width 38 height 9
select select "insights"
click at [213, 121] on select "aspiration insights decision idea" at bounding box center [232, 125] width 38 height 9
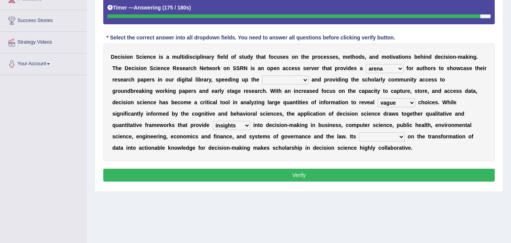
click at [385, 138] on select "concentration condensation conspicuous parody" at bounding box center [382, 136] width 46 height 9
select select "conspicuous"
click at [359, 132] on select "concentration condensation conspicuous parody" at bounding box center [382, 136] width 46 height 9
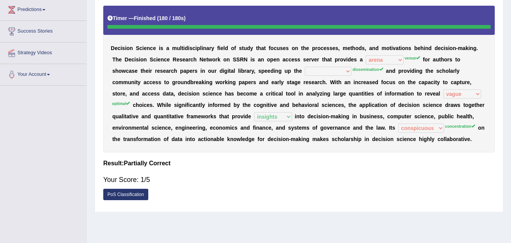
scroll to position [130, 0]
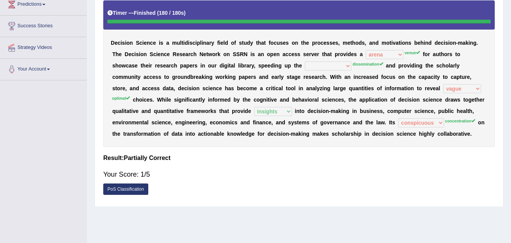
drag, startPoint x: 511, startPoint y: 83, endPoint x: 515, endPoint y: 85, distance: 4.6
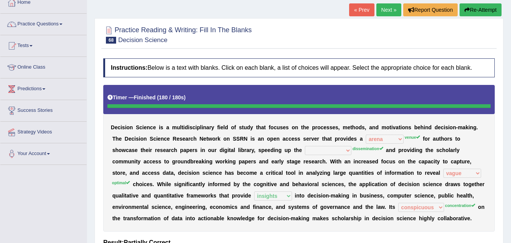
scroll to position [43, 0]
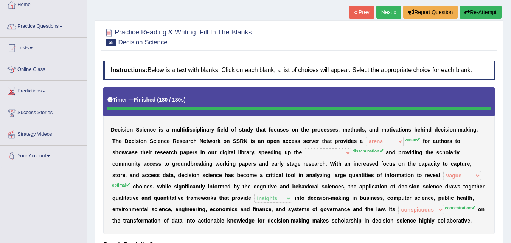
click at [381, 8] on link "Next »" at bounding box center [389, 12] width 25 height 13
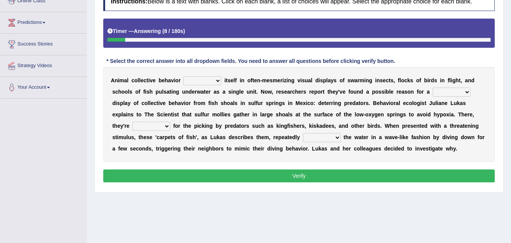
scroll to position [113, 0]
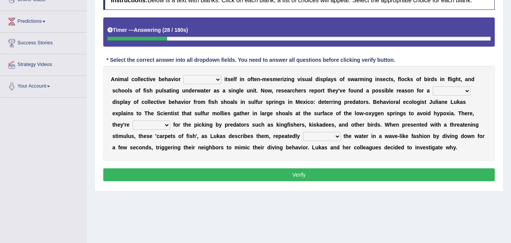
click at [210, 79] on select "hides appeals reveals promotes" at bounding box center [203, 79] width 38 height 9
select select "reveals"
click at [184, 75] on select "hides appeals reveals promotes" at bounding box center [203, 79] width 38 height 9
click at [205, 81] on select "hides appeals reveals promotes" at bounding box center [203, 79] width 38 height 9
click at [260, 76] on div "A n i m a l c o l l e c t i v e b e h a v i o r hides appeals reveals promotes …" at bounding box center [299, 113] width 392 height 95
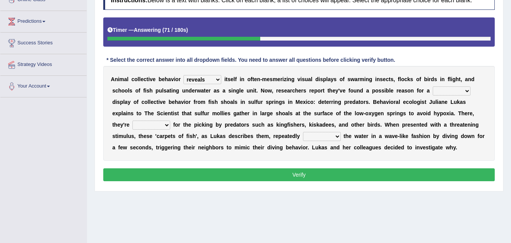
click at [462, 90] on select "usual known sick peculiar" at bounding box center [452, 90] width 38 height 9
click at [433, 86] on select "usual known sick peculiar" at bounding box center [452, 90] width 38 height 9
click at [451, 95] on select "usual known sick peculiar" at bounding box center [452, 90] width 38 height 9
select select "known"
click at [433, 86] on select "usual known sick peculiar" at bounding box center [452, 90] width 38 height 9
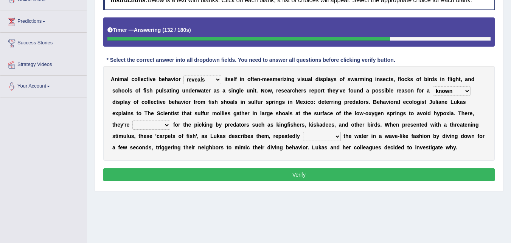
click at [142, 126] on select "rotten wasted ripe given" at bounding box center [151, 124] width 38 height 9
select select "given"
click at [132, 120] on select "rotten wasted ripe given" at bounding box center [151, 124] width 38 height 9
click at [331, 136] on select "difference movement knock disturb" at bounding box center [322, 136] width 38 height 9
select select "disturb"
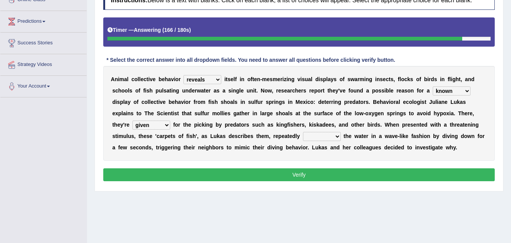
click at [303, 132] on select "difference movement knock disturb" at bounding box center [322, 136] width 38 height 9
click at [147, 126] on select "rotten wasted ripe given" at bounding box center [151, 124] width 38 height 9
